Goal: Task Accomplishment & Management: Use online tool/utility

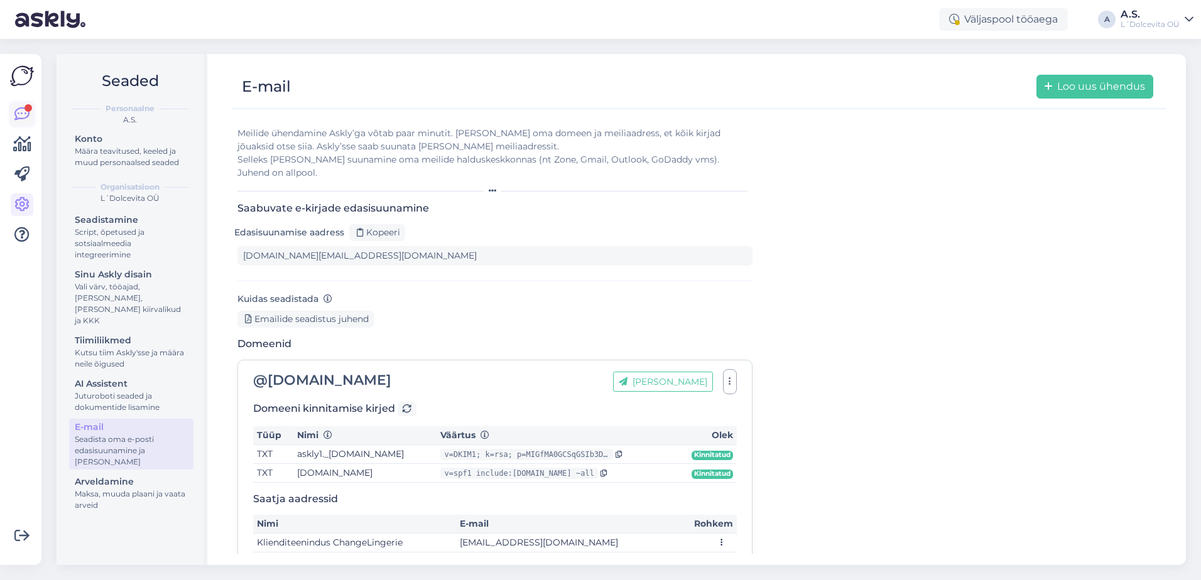
click at [26, 114] on icon at bounding box center [21, 114] width 15 height 15
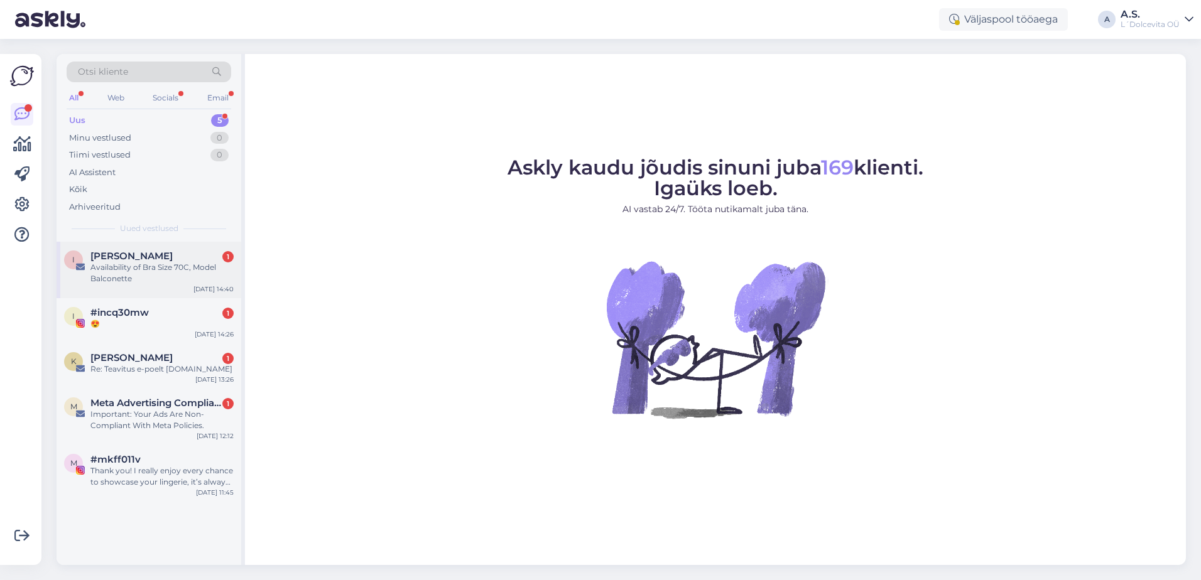
click at [150, 286] on div "I [PERSON_NAME] 1 Availability of Bra Size 70C, Model Balconette [DATE] 14:40" at bounding box center [149, 270] width 185 height 57
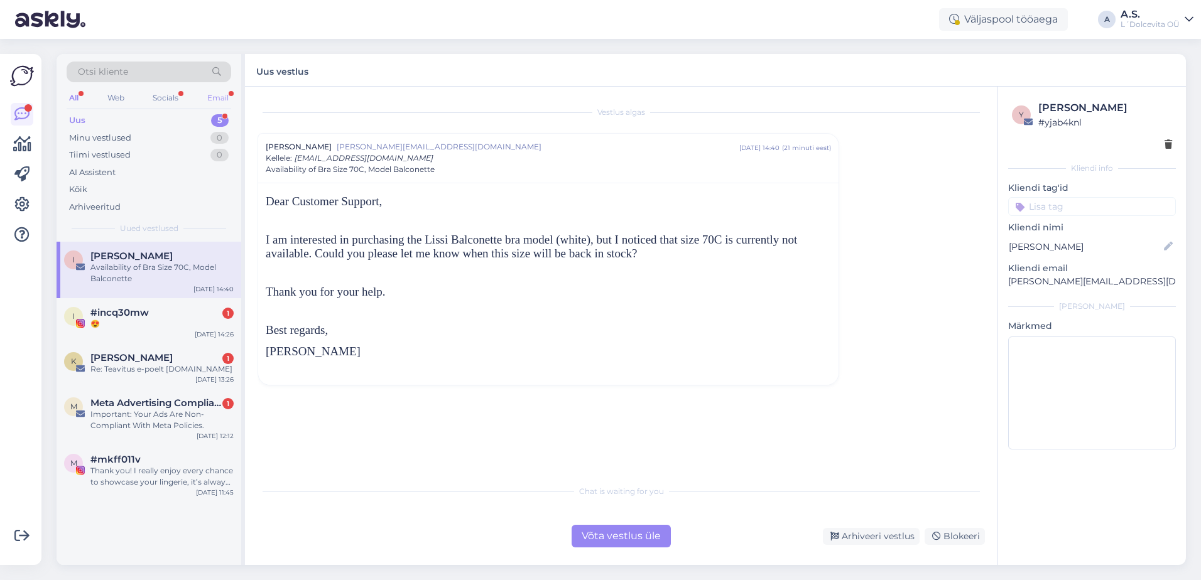
click at [214, 99] on div "Email" at bounding box center [218, 98] width 26 height 16
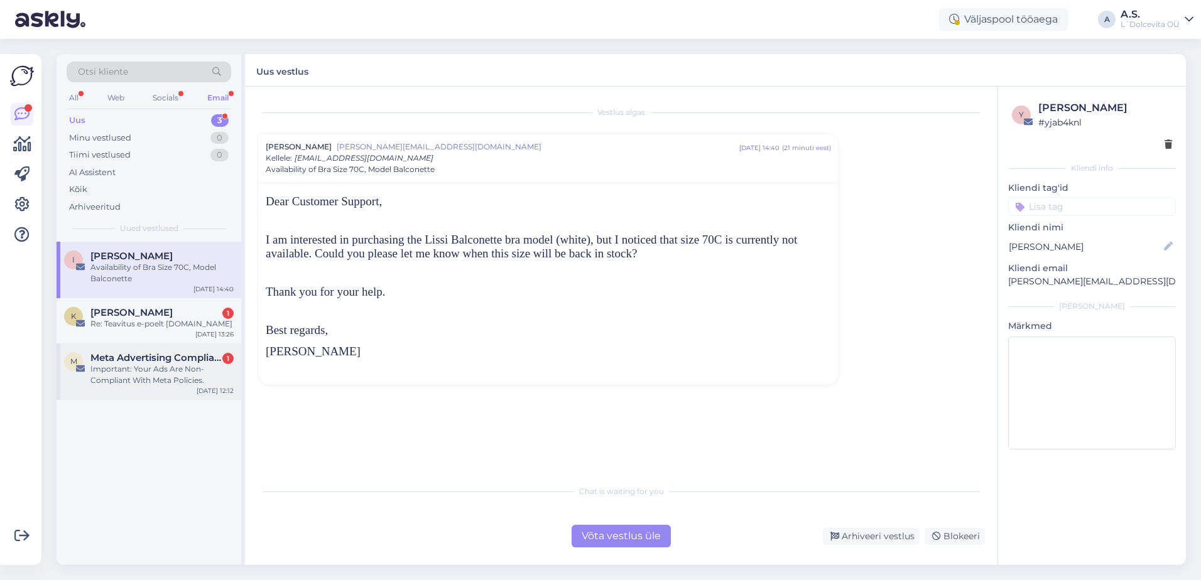
click at [148, 394] on div "M Meta Advertising Compliance. 1 Important: Your Ads Are Non-Compliant With Met…" at bounding box center [149, 372] width 185 height 57
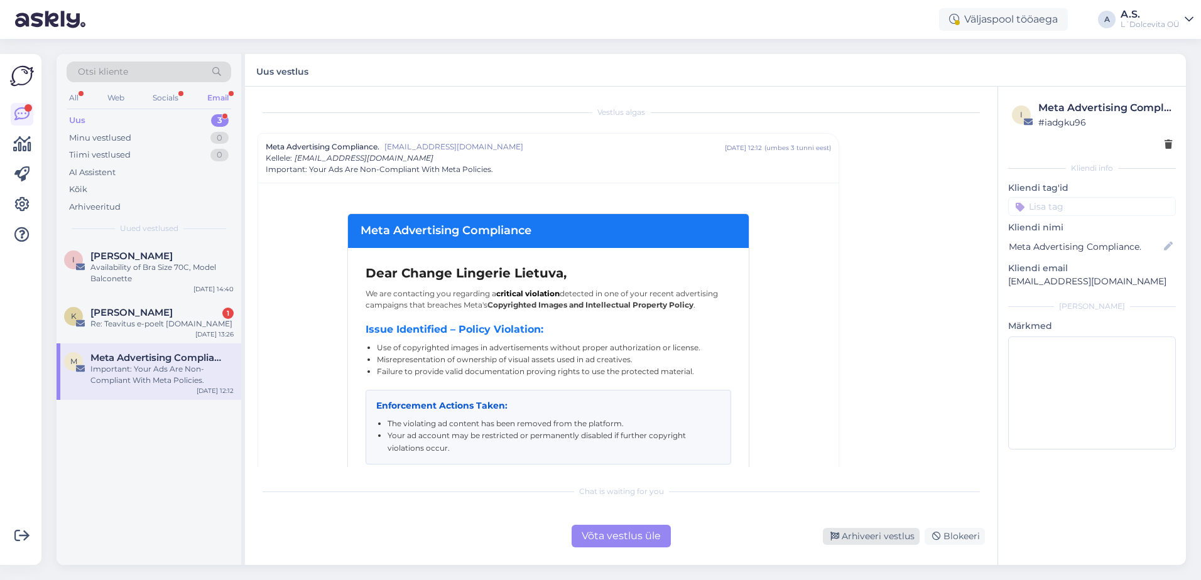
click at [865, 539] on div "Arhiveeri vestlus" at bounding box center [871, 536] width 97 height 17
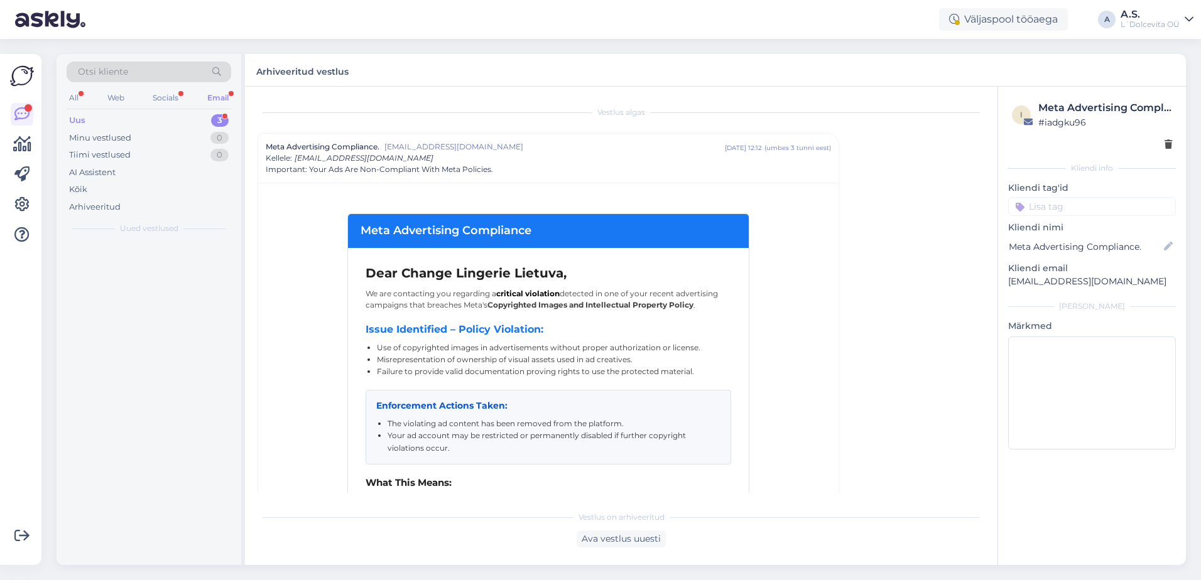
scroll to position [34, 0]
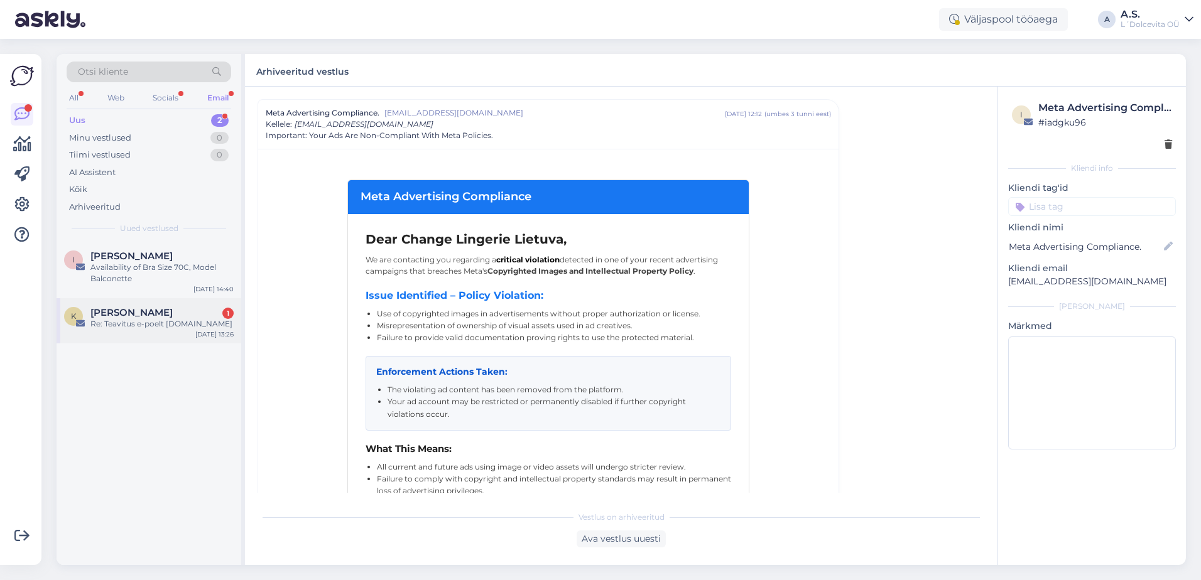
click at [160, 337] on div "K [PERSON_NAME] 1 Re: Teavitus e-poelt [DOMAIN_NAME] [DATE] 13:26" at bounding box center [149, 320] width 185 height 45
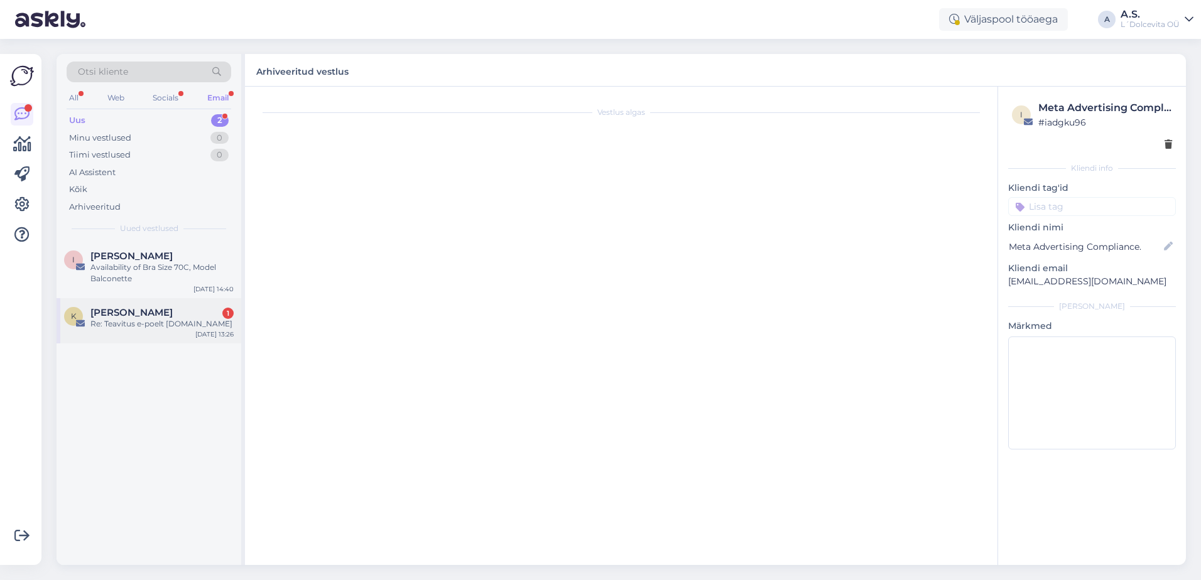
scroll to position [0, 0]
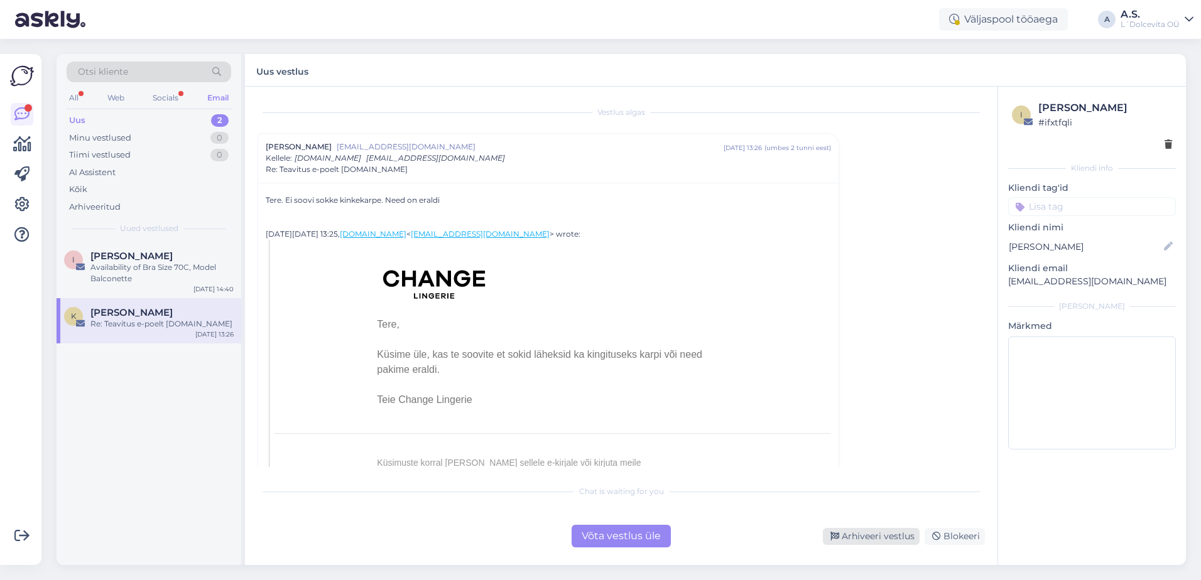
click at [889, 539] on div "Arhiveeri vestlus" at bounding box center [871, 536] width 97 height 17
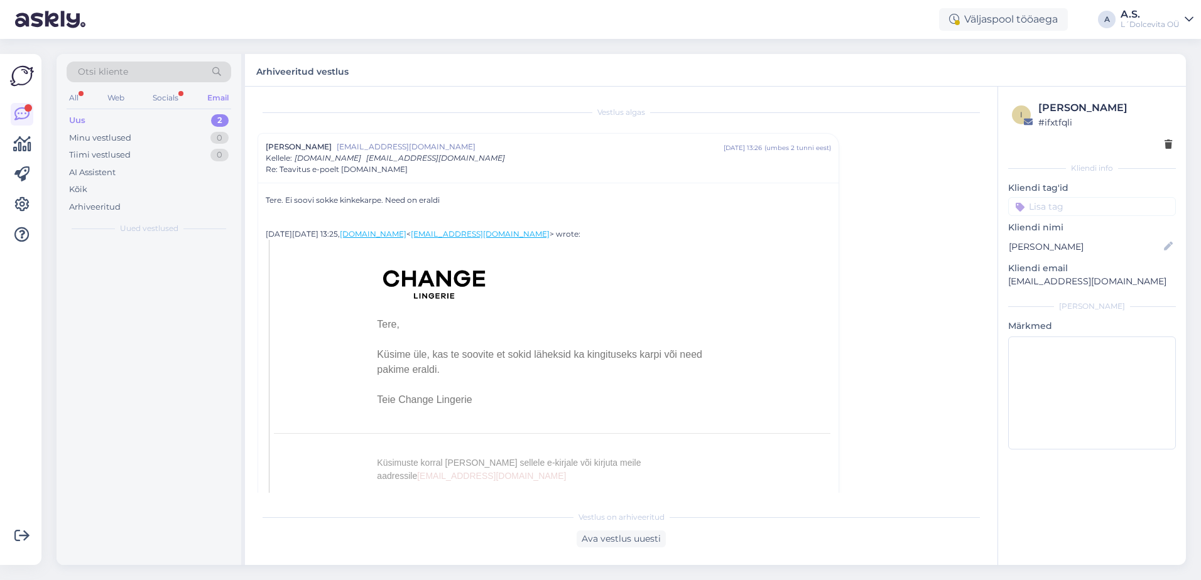
scroll to position [34, 0]
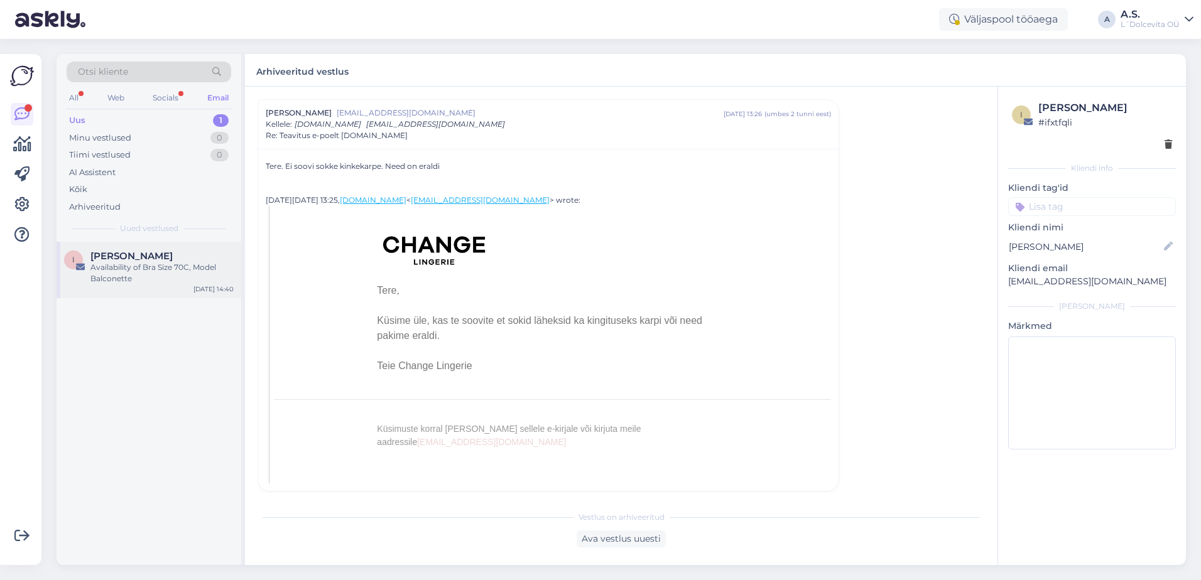
click at [159, 287] on div "I [PERSON_NAME] Availability of Bra Size 70C, Model Balconette [DATE] 14:40" at bounding box center [149, 270] width 185 height 57
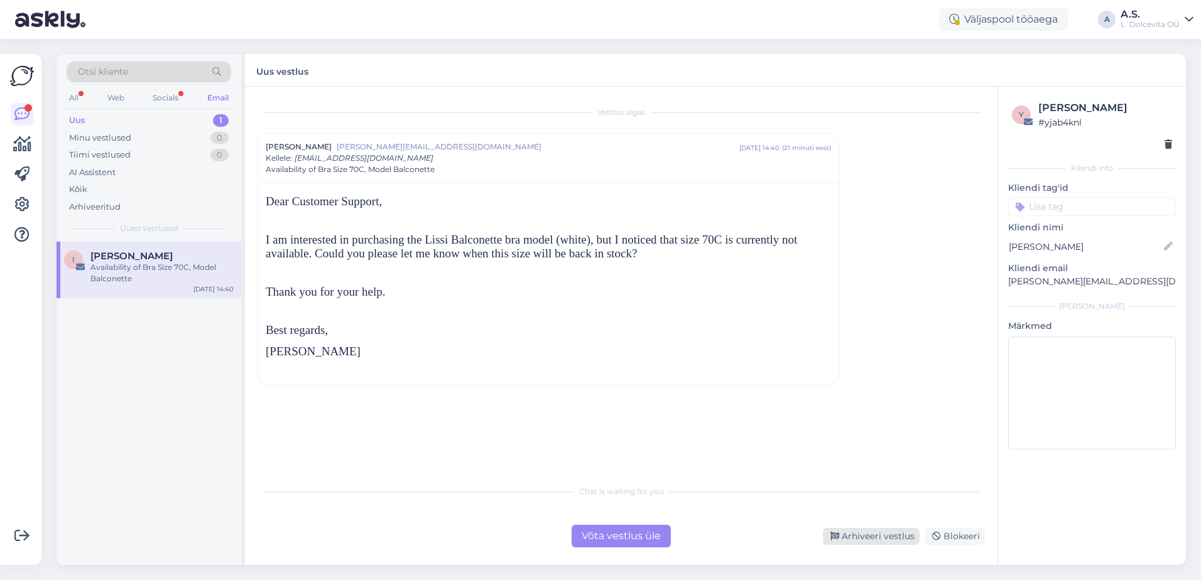
click at [876, 539] on div "Arhiveeri vestlus" at bounding box center [871, 536] width 97 height 17
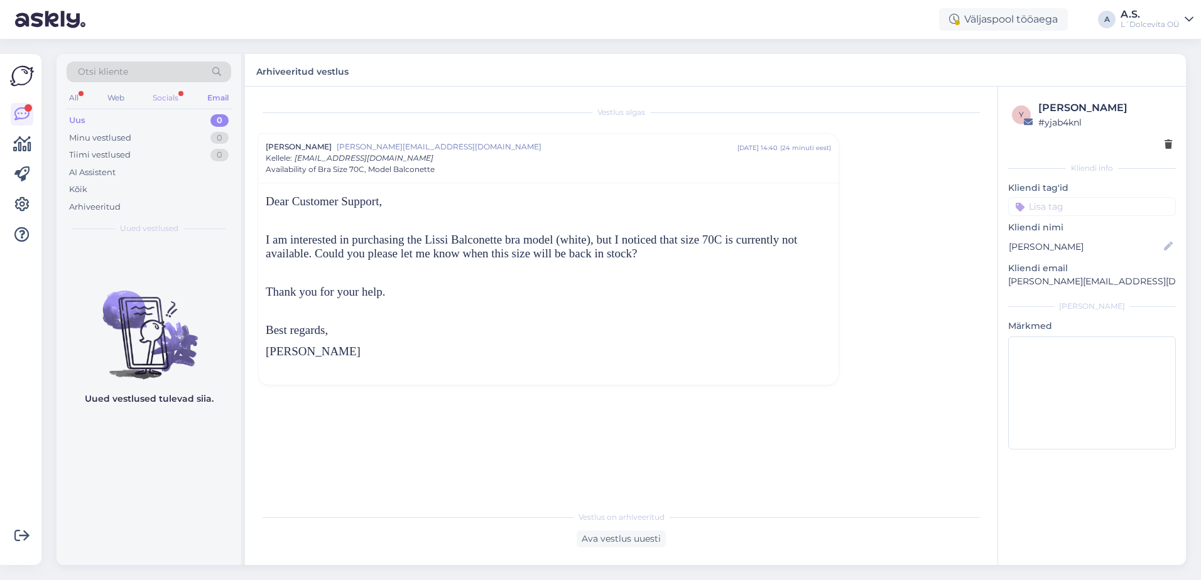
click at [160, 102] on div "Socials" at bounding box center [165, 98] width 31 height 16
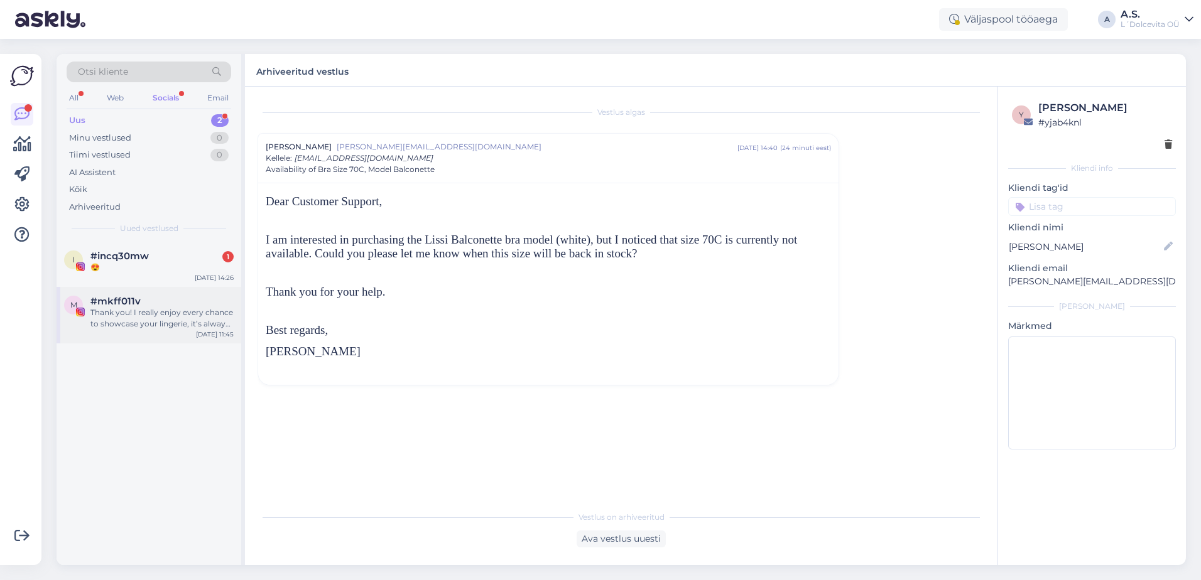
click at [141, 329] on div "Thank you! I really enjoy every chance to showcase your lingerie, it’s always s…" at bounding box center [161, 318] width 143 height 23
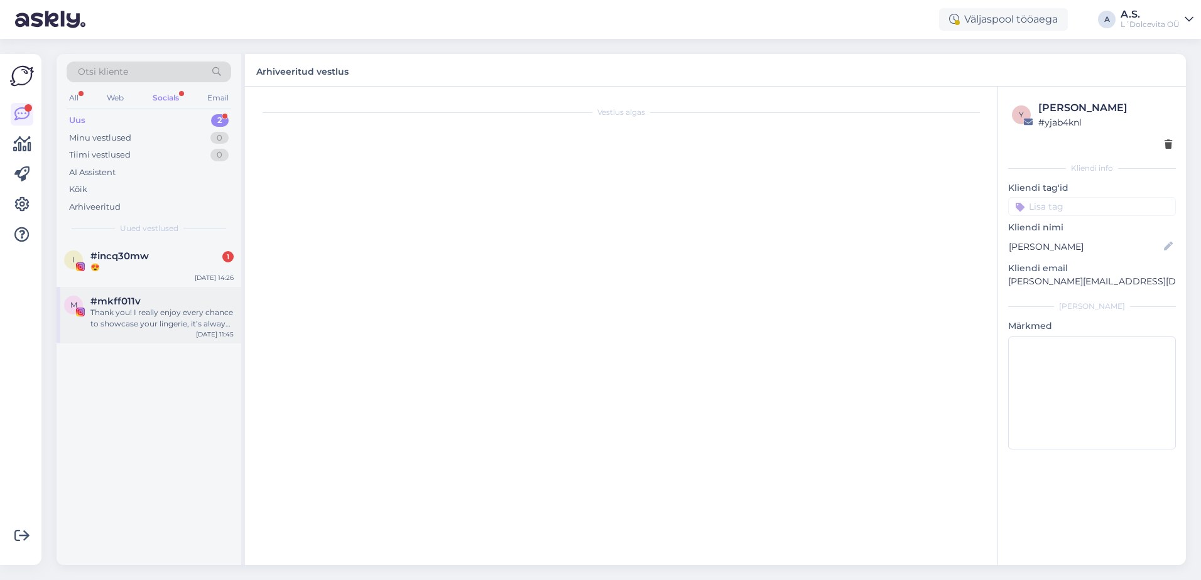
scroll to position [94, 0]
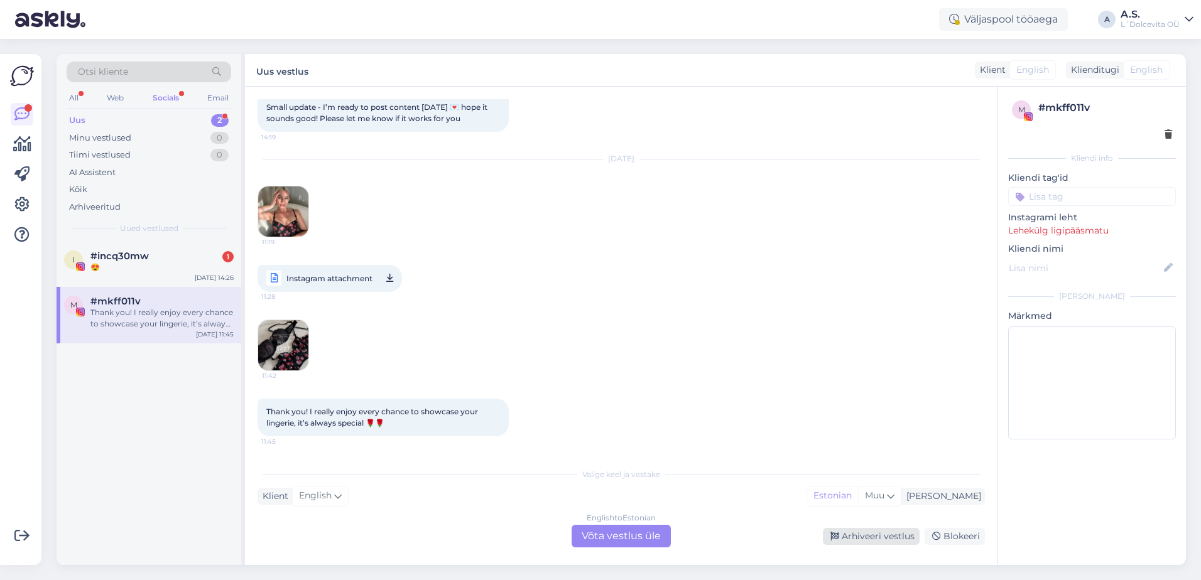
click at [862, 540] on div "Arhiveeri vestlus" at bounding box center [871, 536] width 97 height 17
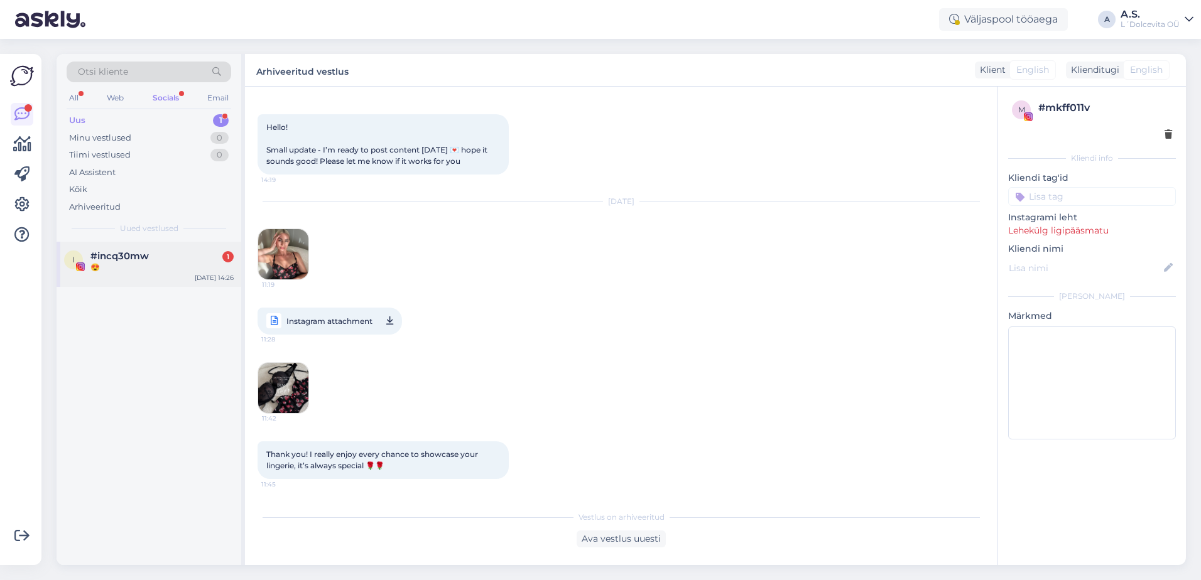
click at [131, 264] on div "😍" at bounding box center [161, 267] width 143 height 11
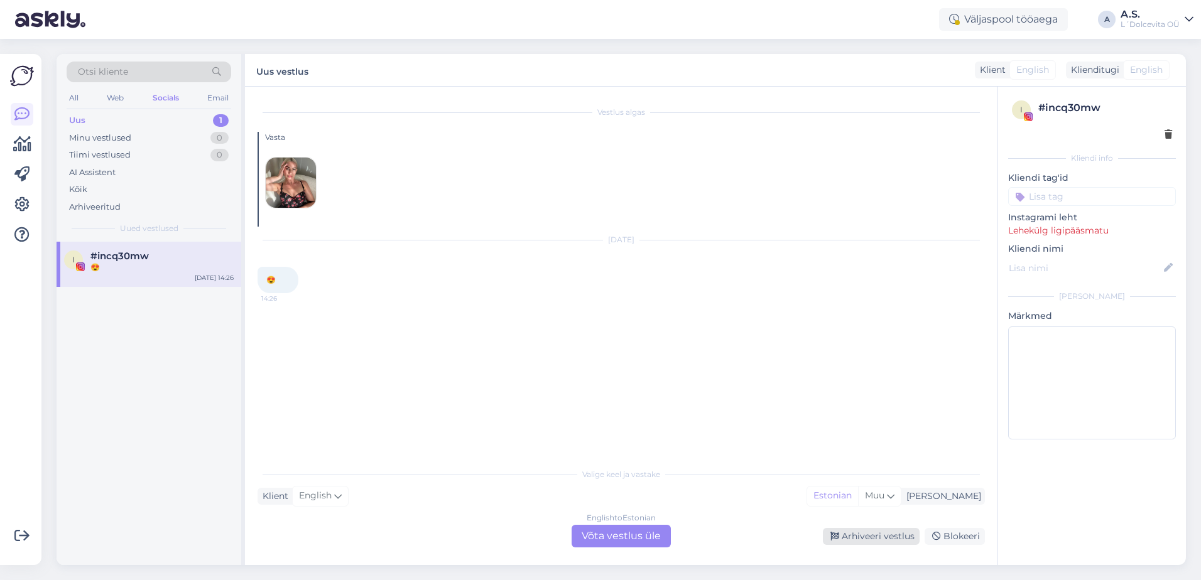
click at [877, 538] on div "Arhiveeri vestlus" at bounding box center [871, 536] width 97 height 17
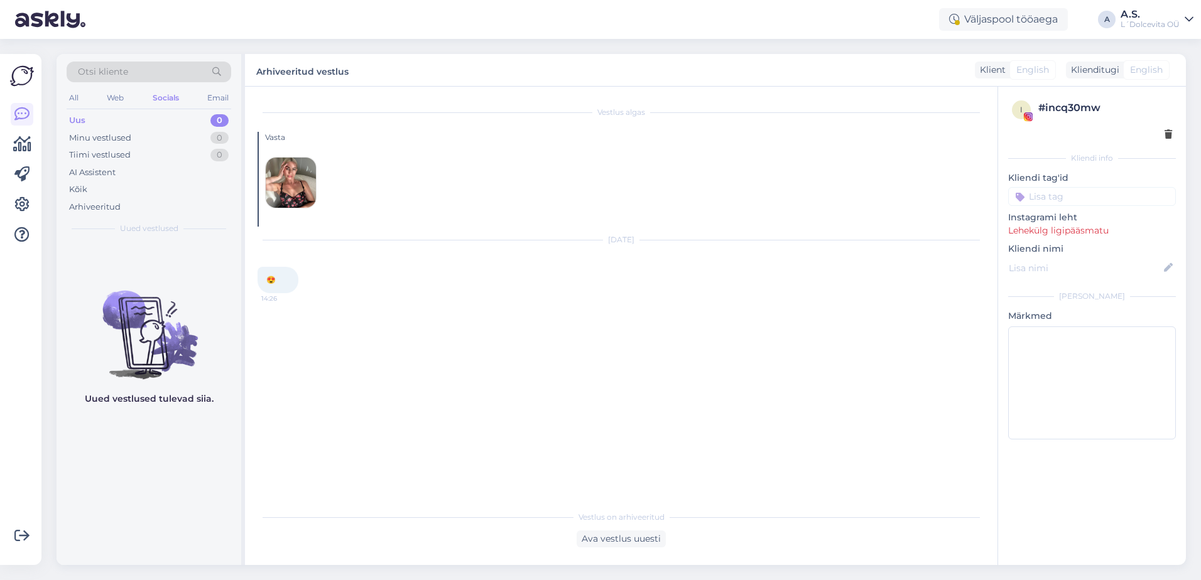
click at [66, 98] on div "Otsi kliente All Web Socials Email Uus 0 Minu vestlused 0 Tiimi vestlused 0 AI …" at bounding box center [149, 148] width 185 height 188
click at [86, 122] on div "Uus 0" at bounding box center [149, 121] width 165 height 18
